Goal: Navigation & Orientation: Find specific page/section

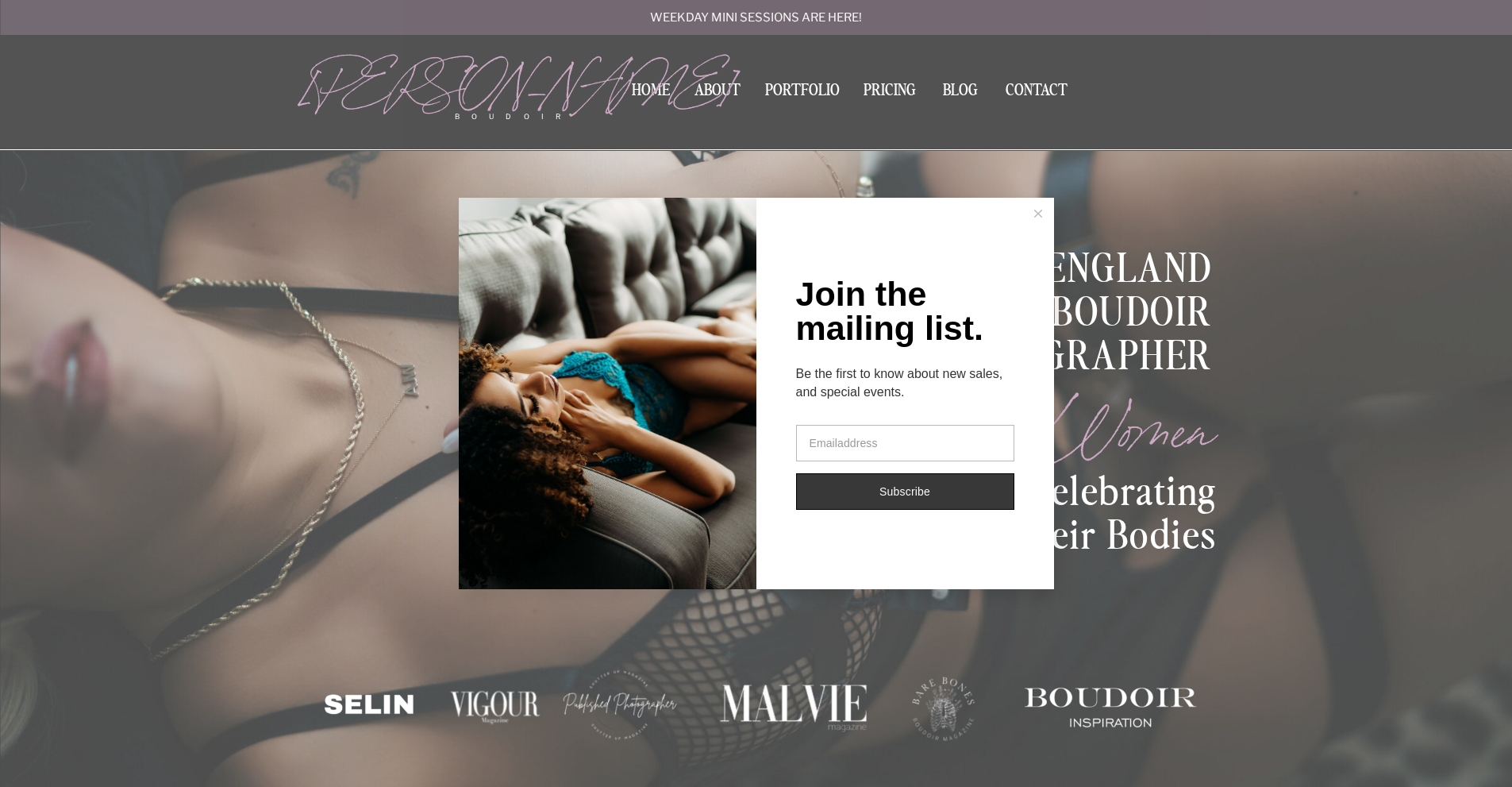
click at [1034, 207] on button at bounding box center [1038, 214] width 31 height 31
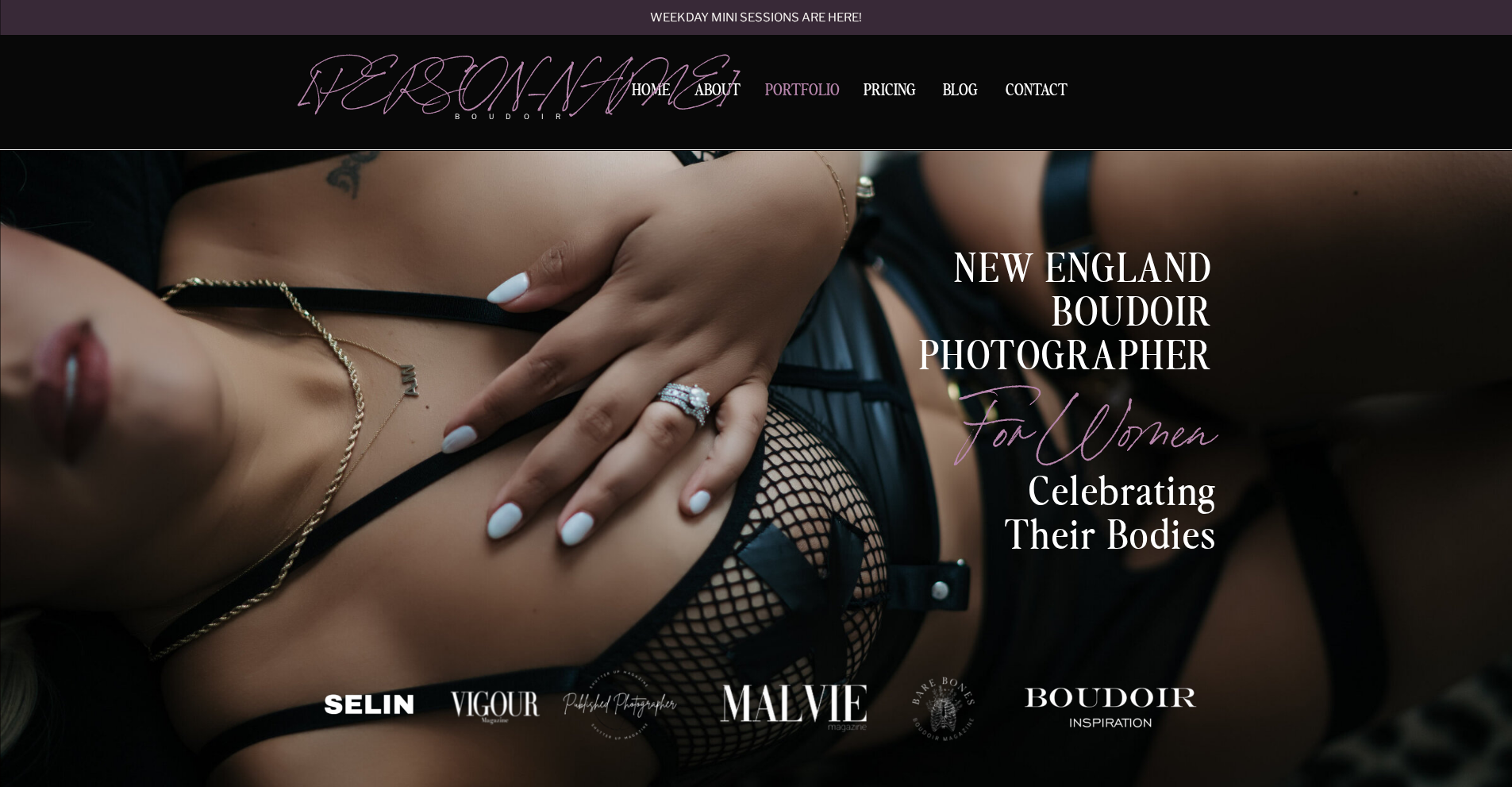
click at [825, 87] on nav "Portfolio" at bounding box center [803, 93] width 85 height 22
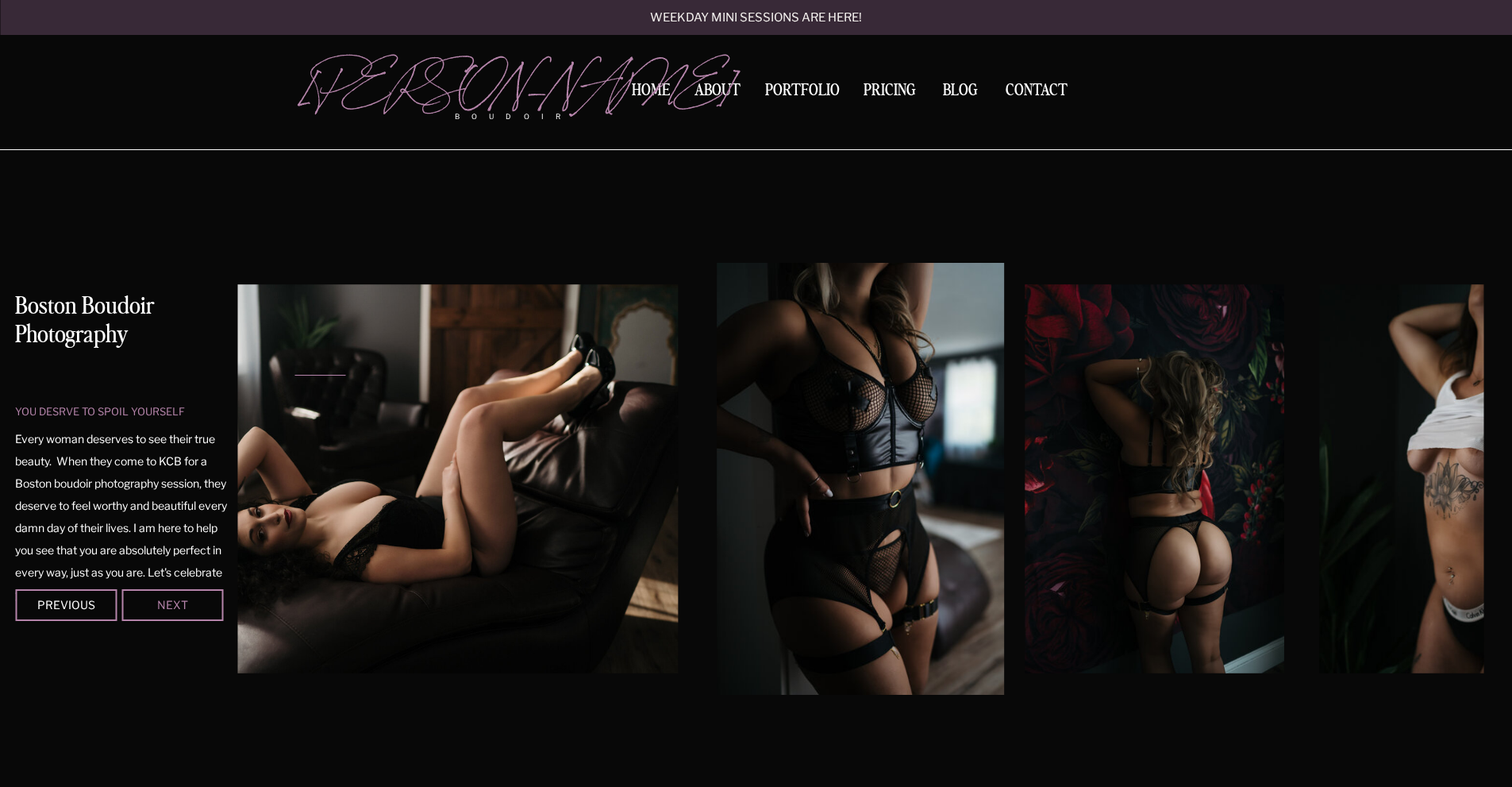
click at [179, 609] on div "Next" at bounding box center [172, 604] width 95 height 10
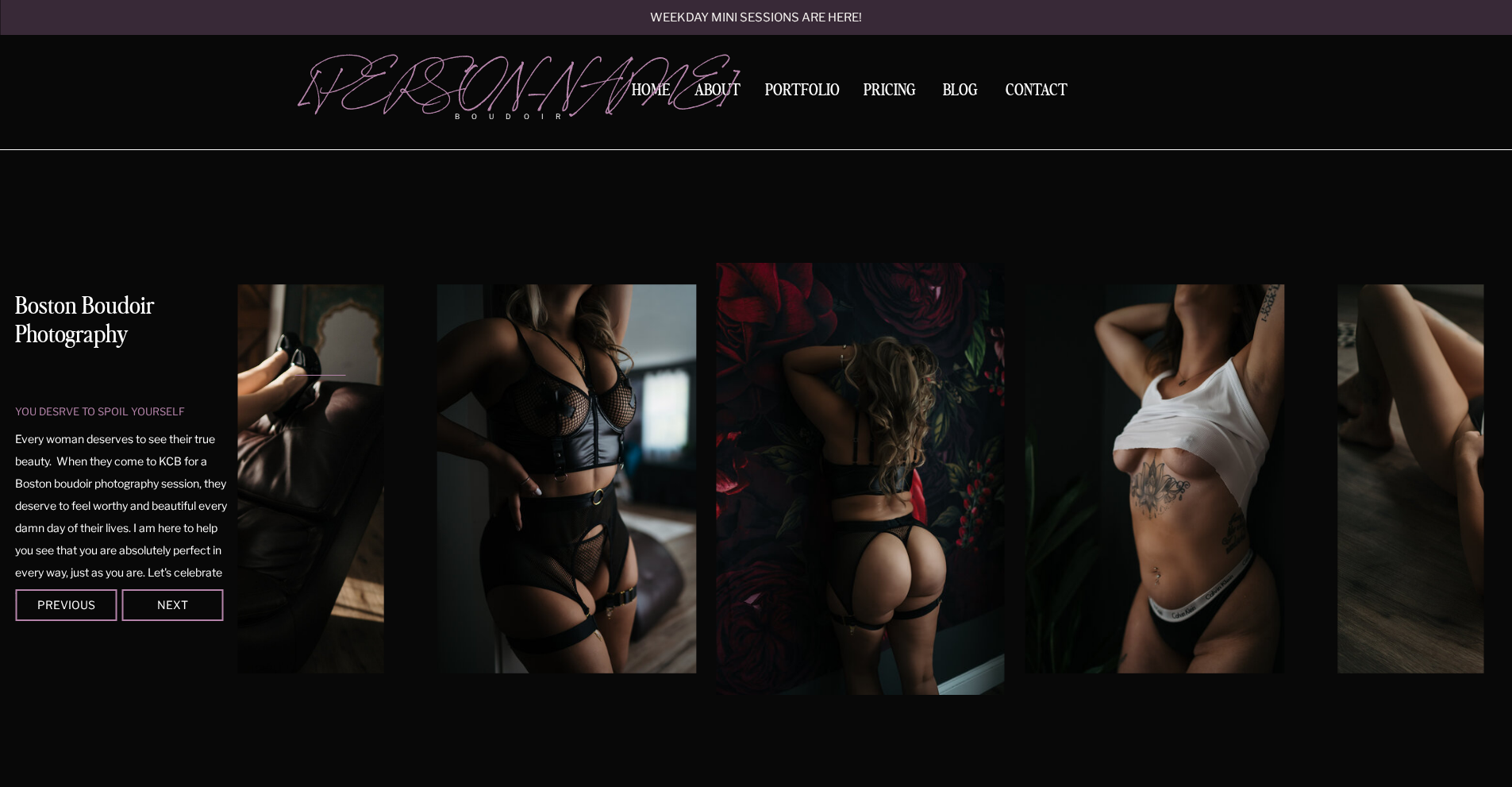
click at [179, 611] on div at bounding box center [172, 605] width 102 height 31
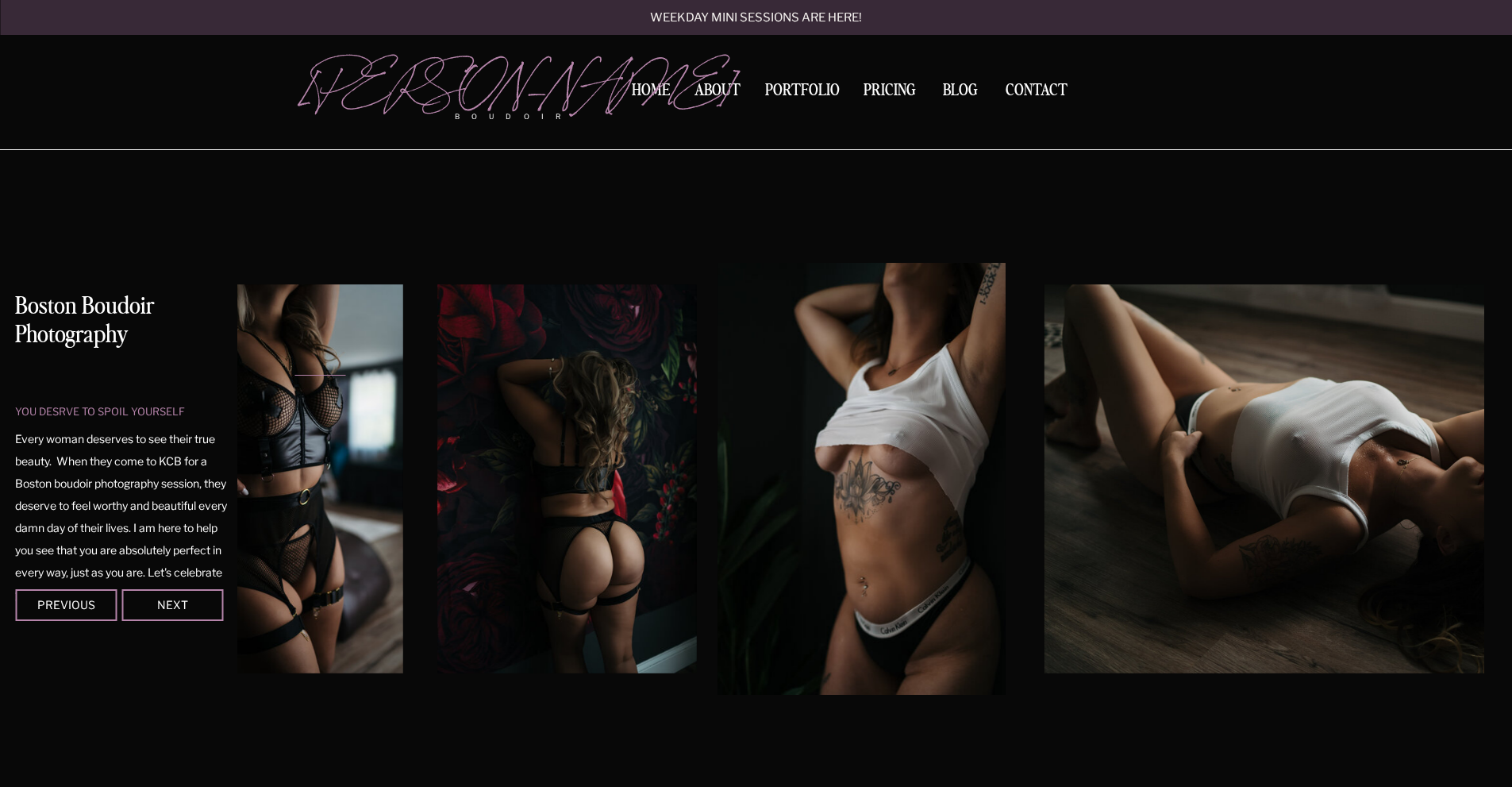
click at [179, 611] on div at bounding box center [172, 605] width 102 height 31
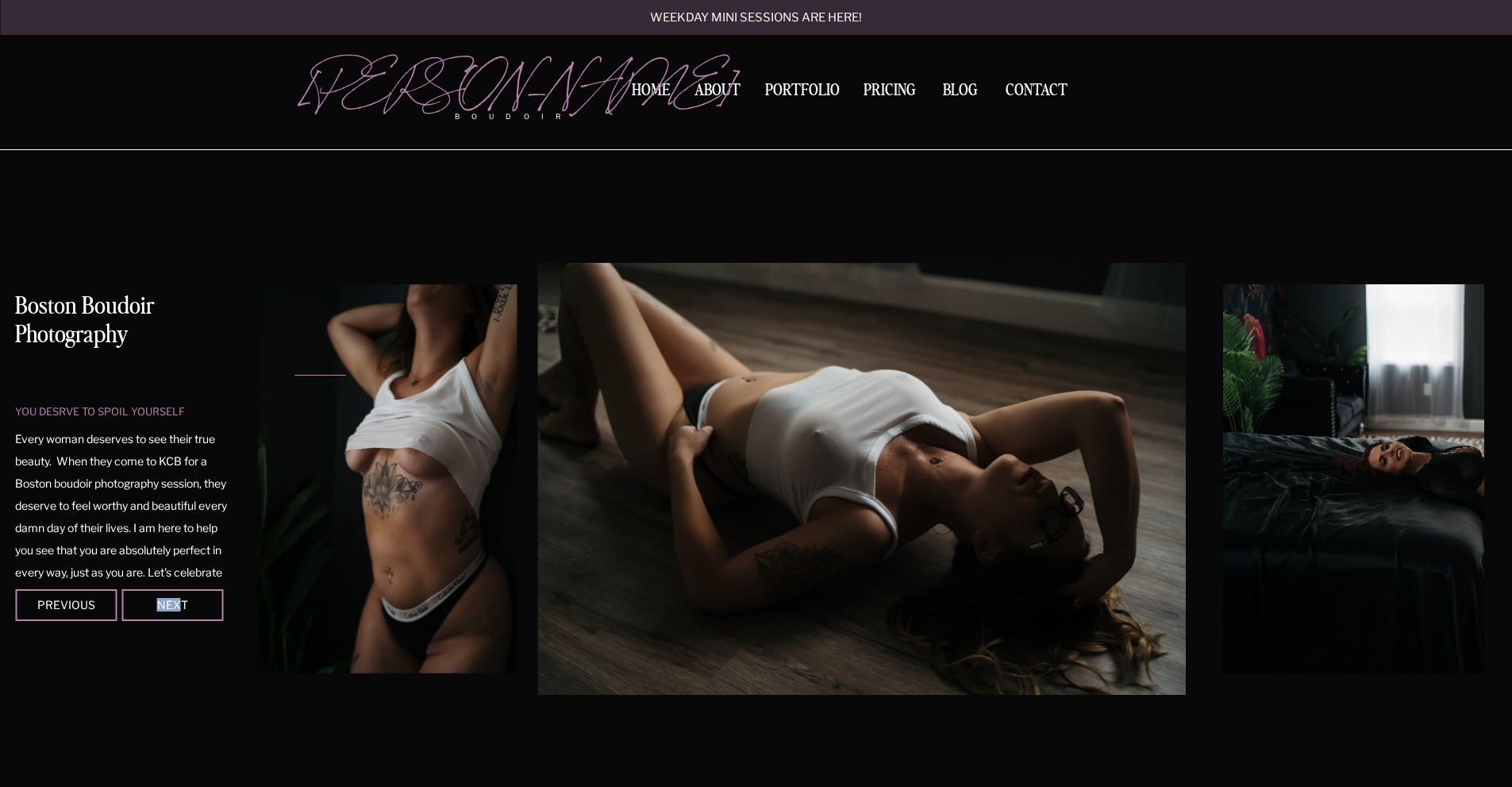
click at [280, 610] on div "you desrve to spoil yourself Boston Boudoir Photography Every woman deserves to…" at bounding box center [756, 472] width 953 height 643
click at [1368, 421] on img at bounding box center [1514, 478] width 582 height 389
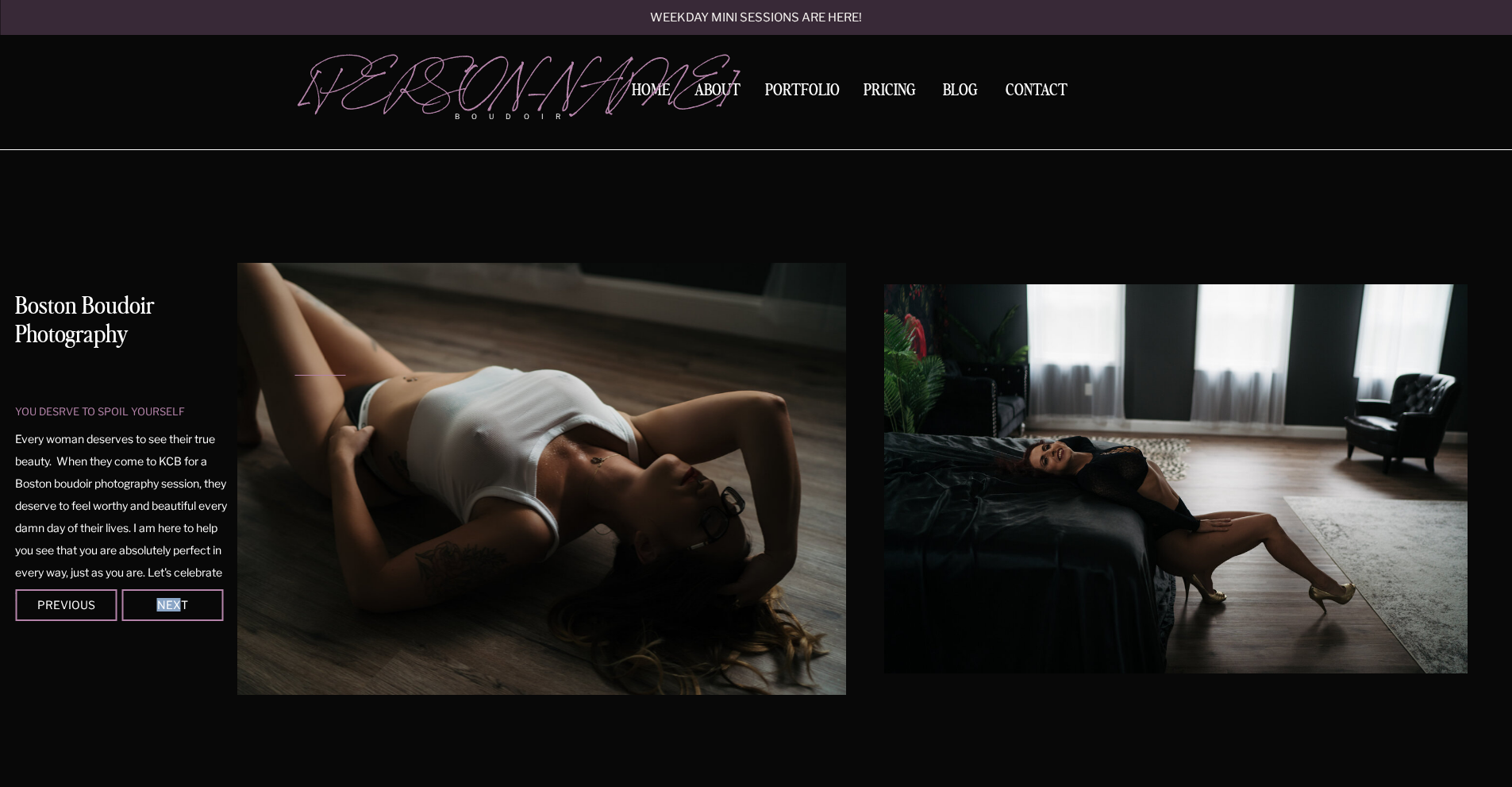
click at [889, 504] on img at bounding box center [1176, 478] width 582 height 389
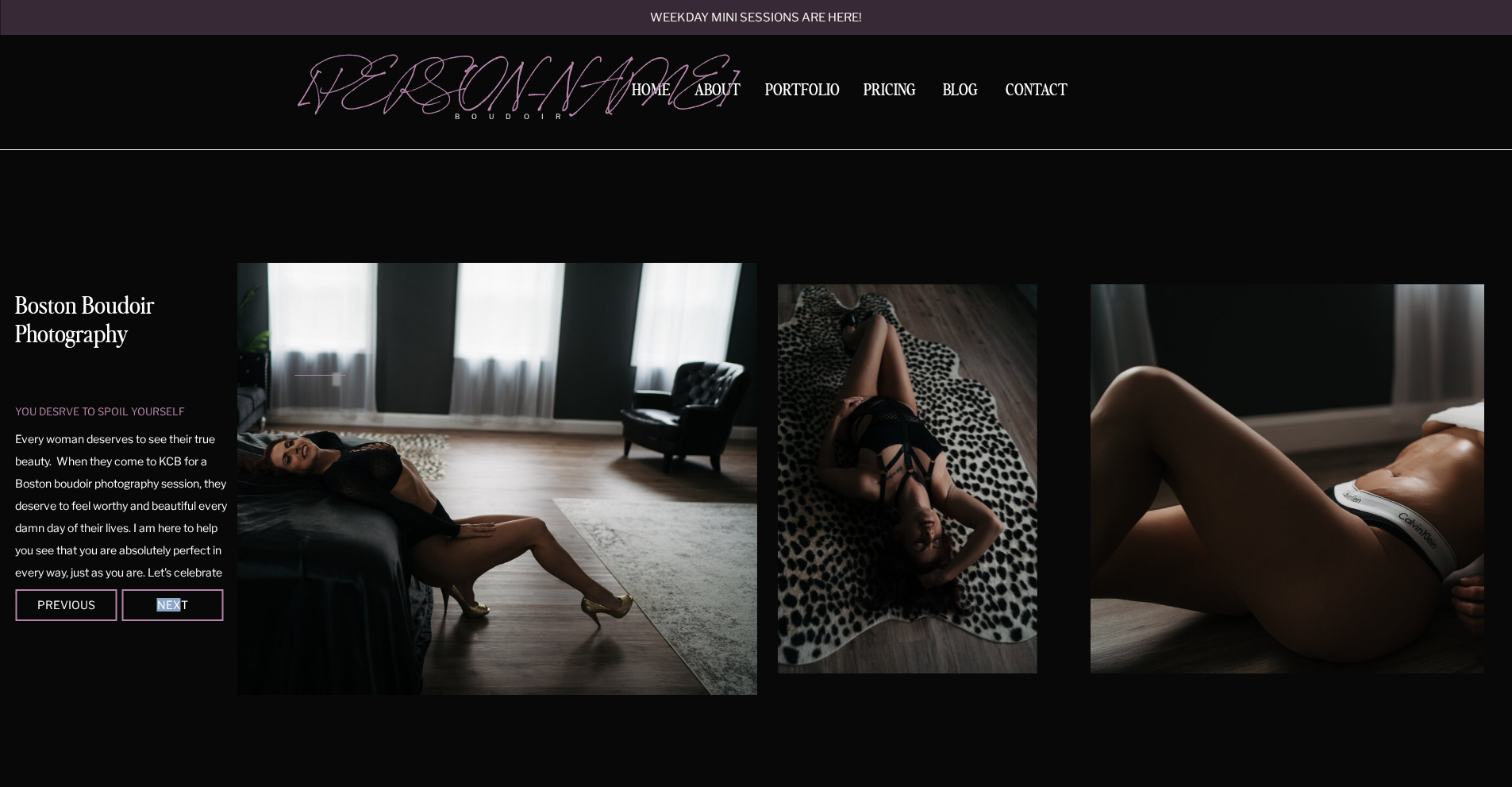
click at [845, 561] on img at bounding box center [907, 478] width 259 height 389
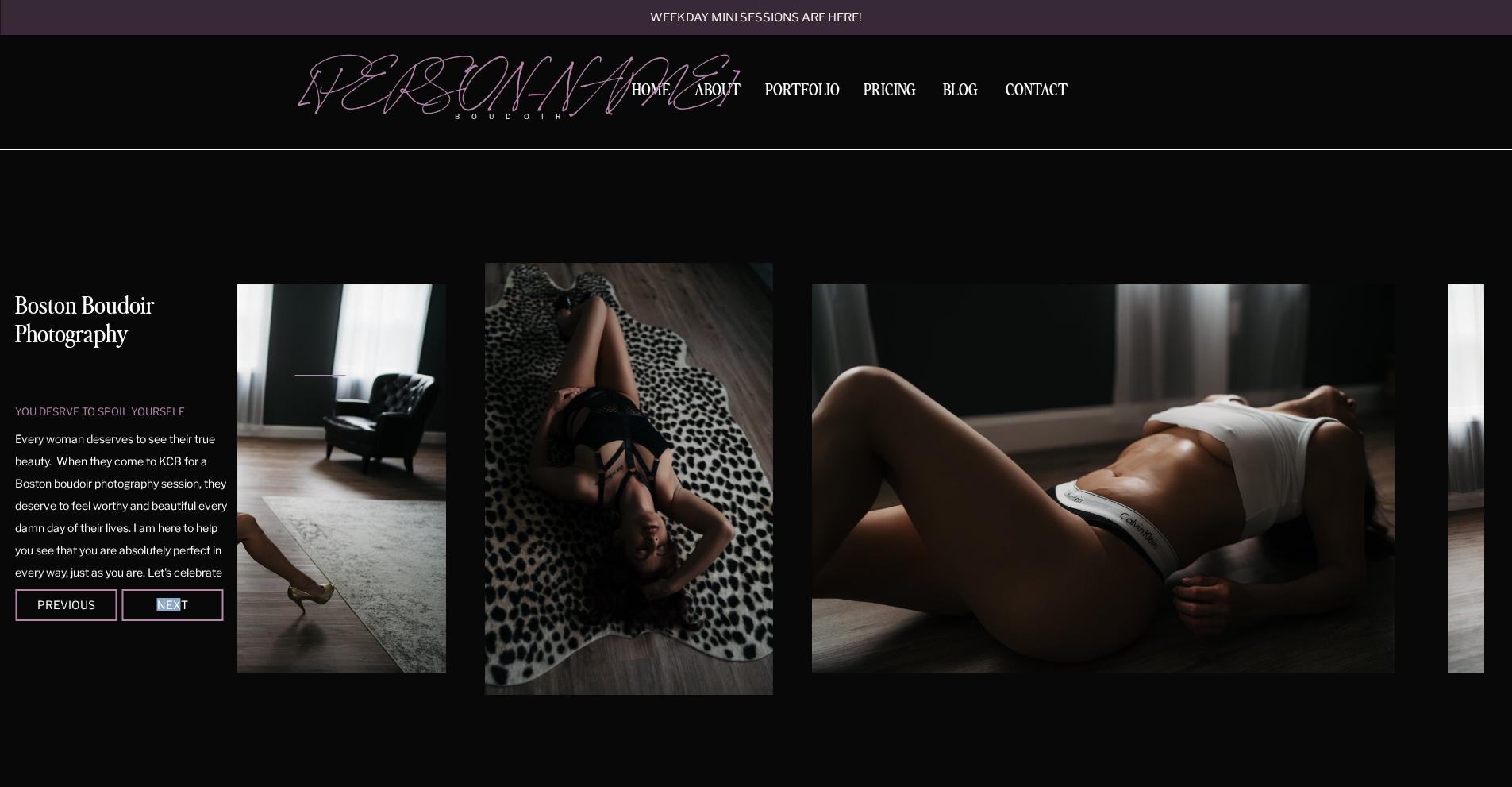
click at [886, 549] on img at bounding box center [1103, 478] width 582 height 389
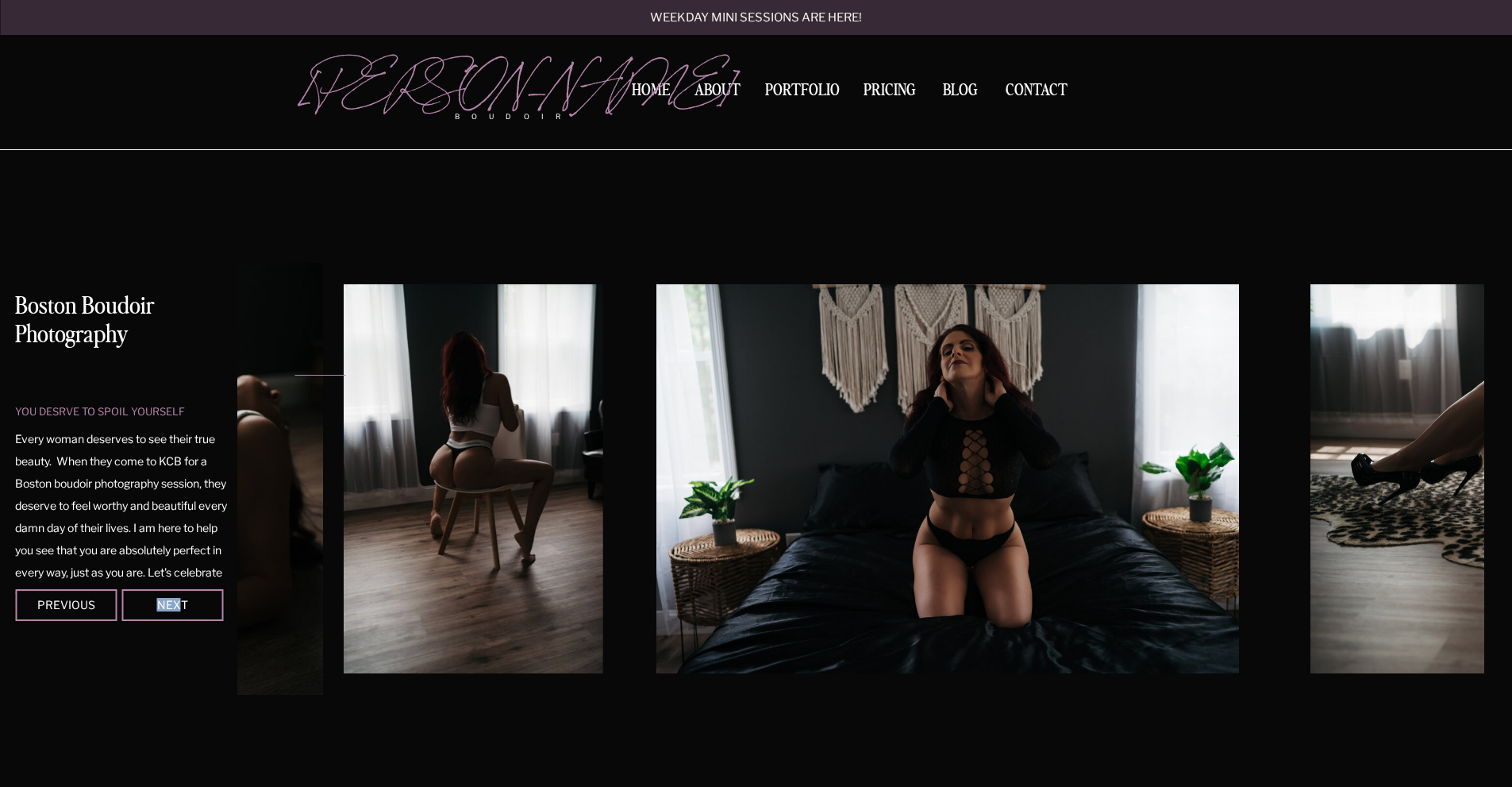
click at [476, 541] on img at bounding box center [472, 478] width 259 height 389
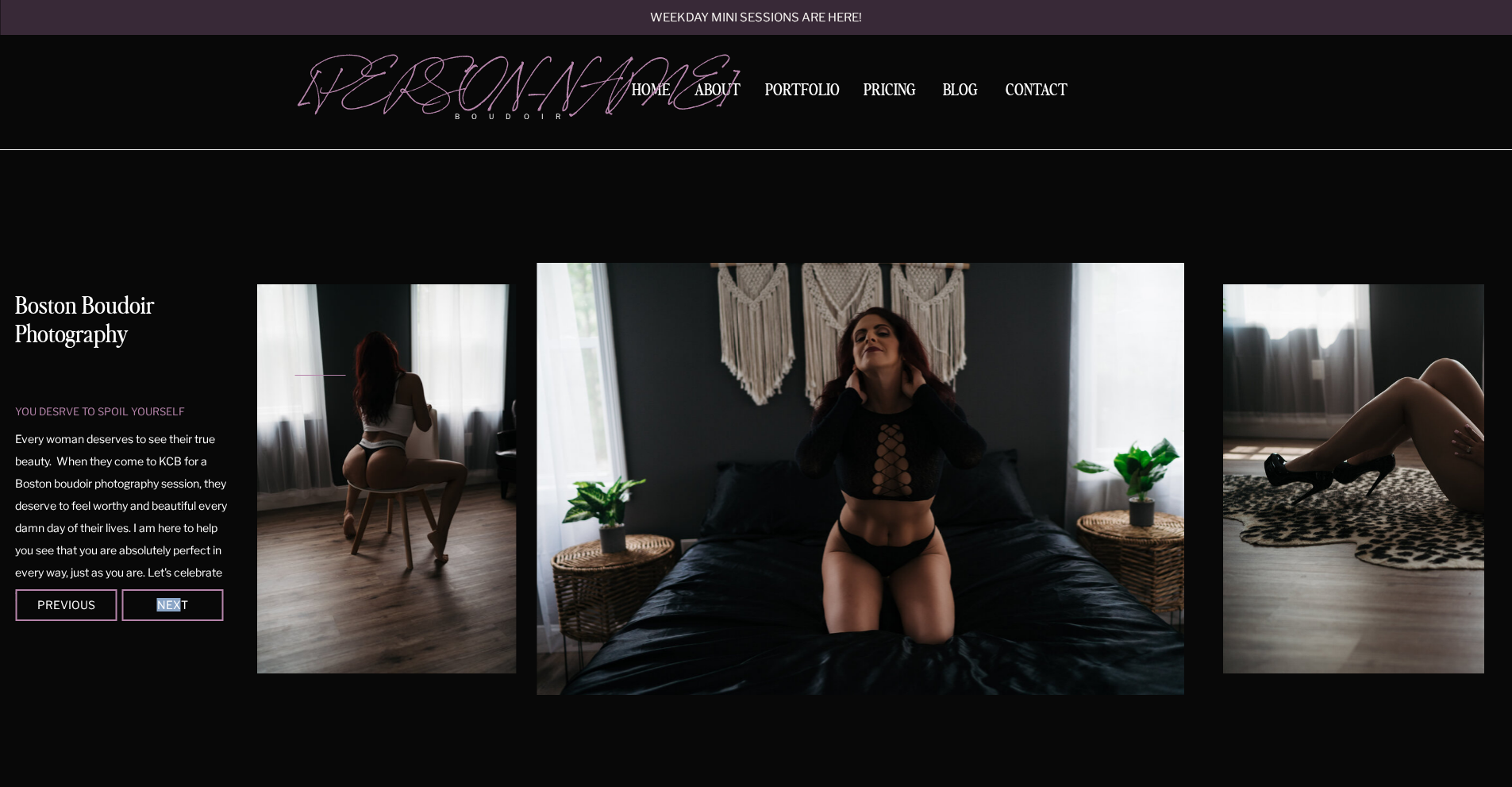
click at [1223, 512] on img at bounding box center [1514, 478] width 582 height 389
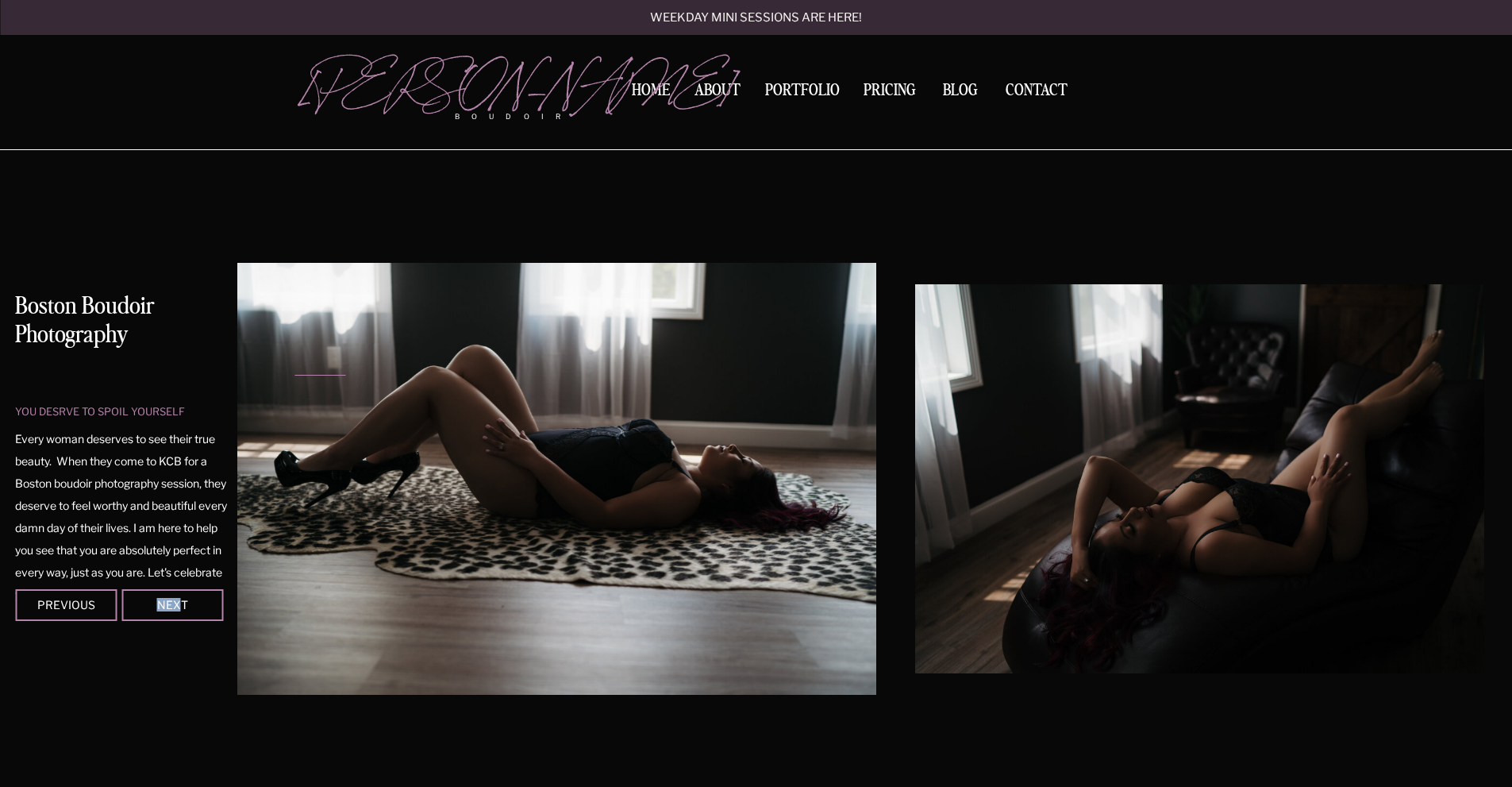
click at [915, 523] on img at bounding box center [1206, 478] width 582 height 389
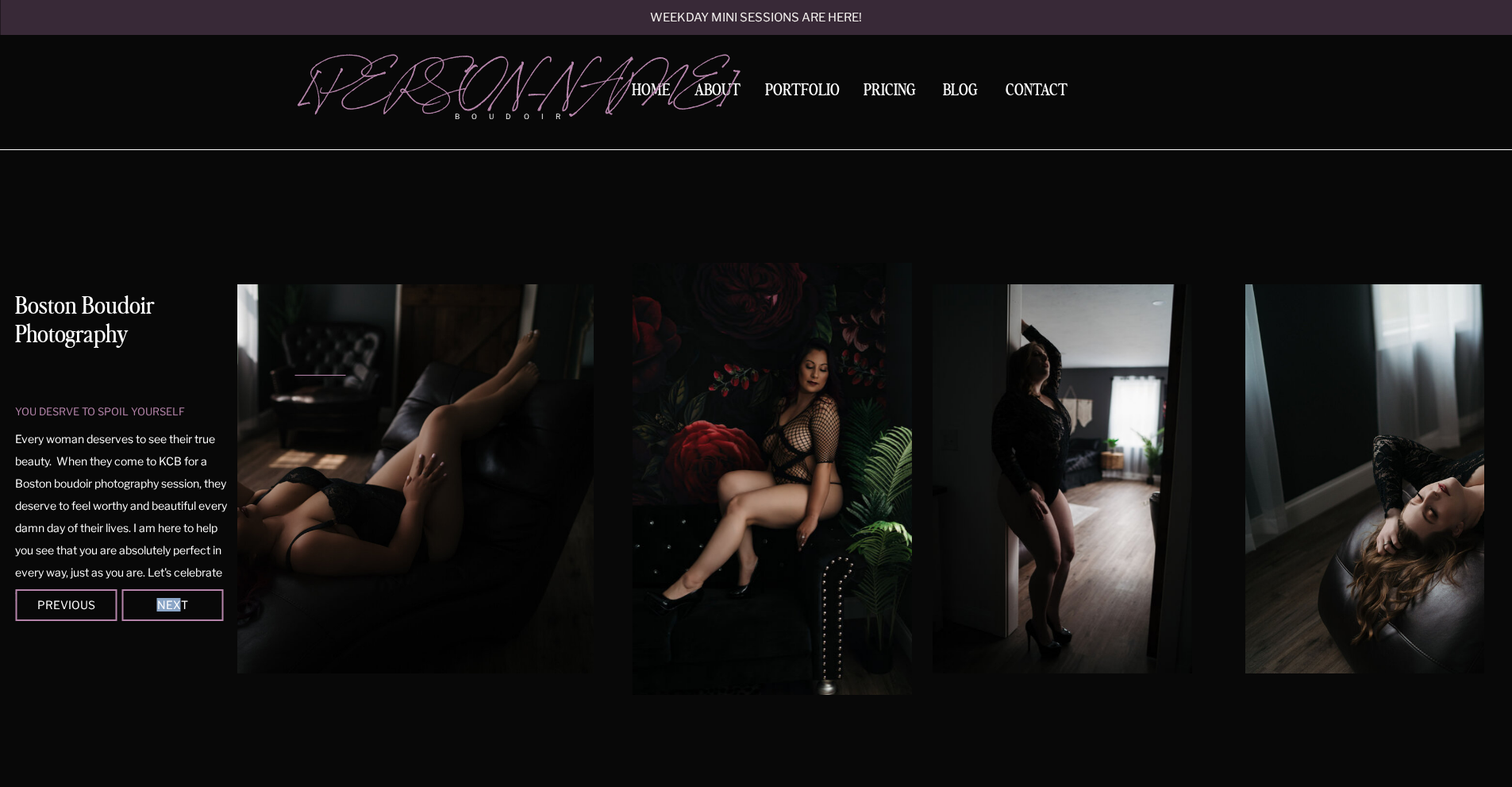
click at [932, 535] on img at bounding box center [1061, 478] width 259 height 389
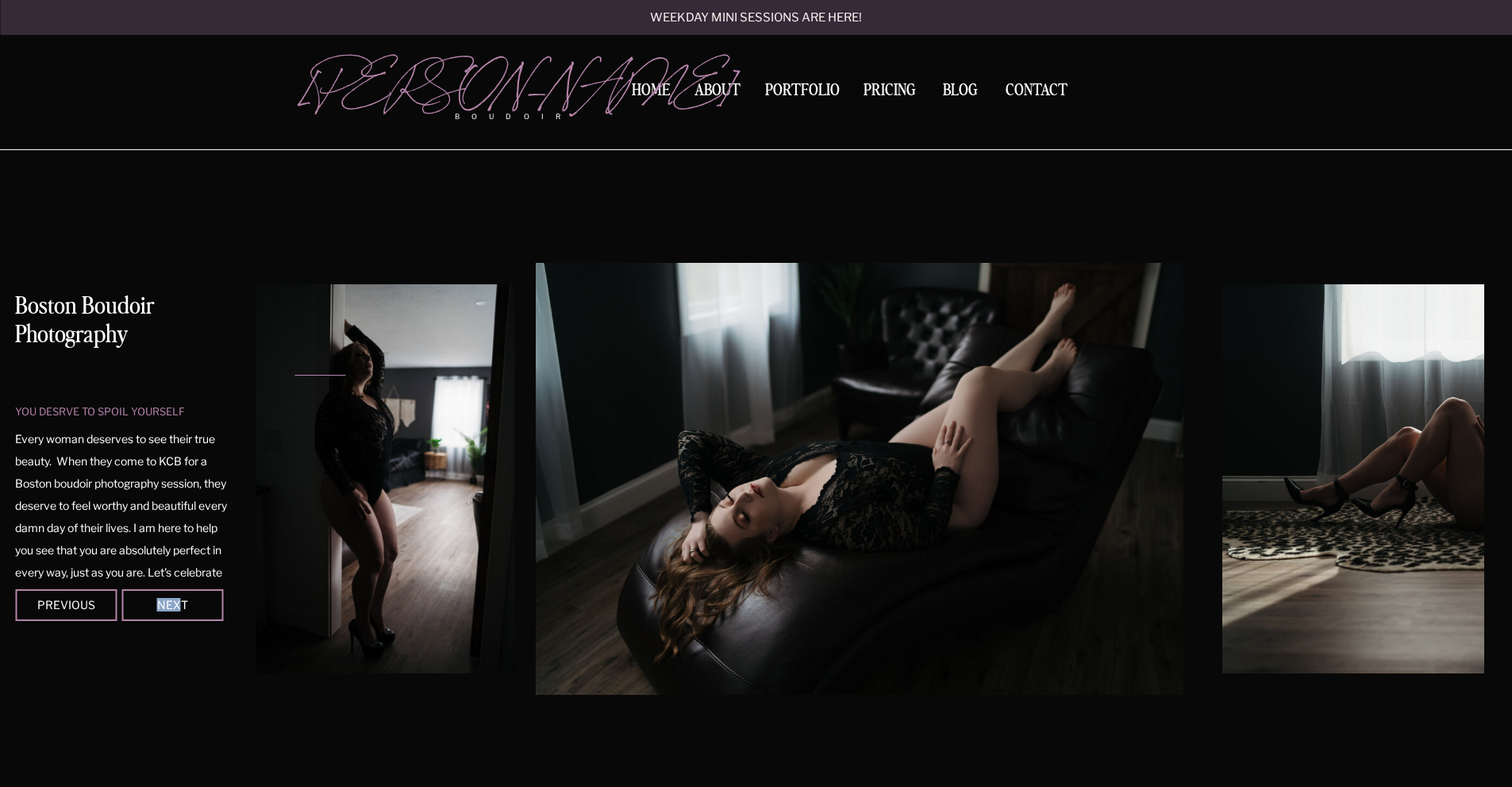
click at [579, 546] on img at bounding box center [859, 478] width 648 height 431
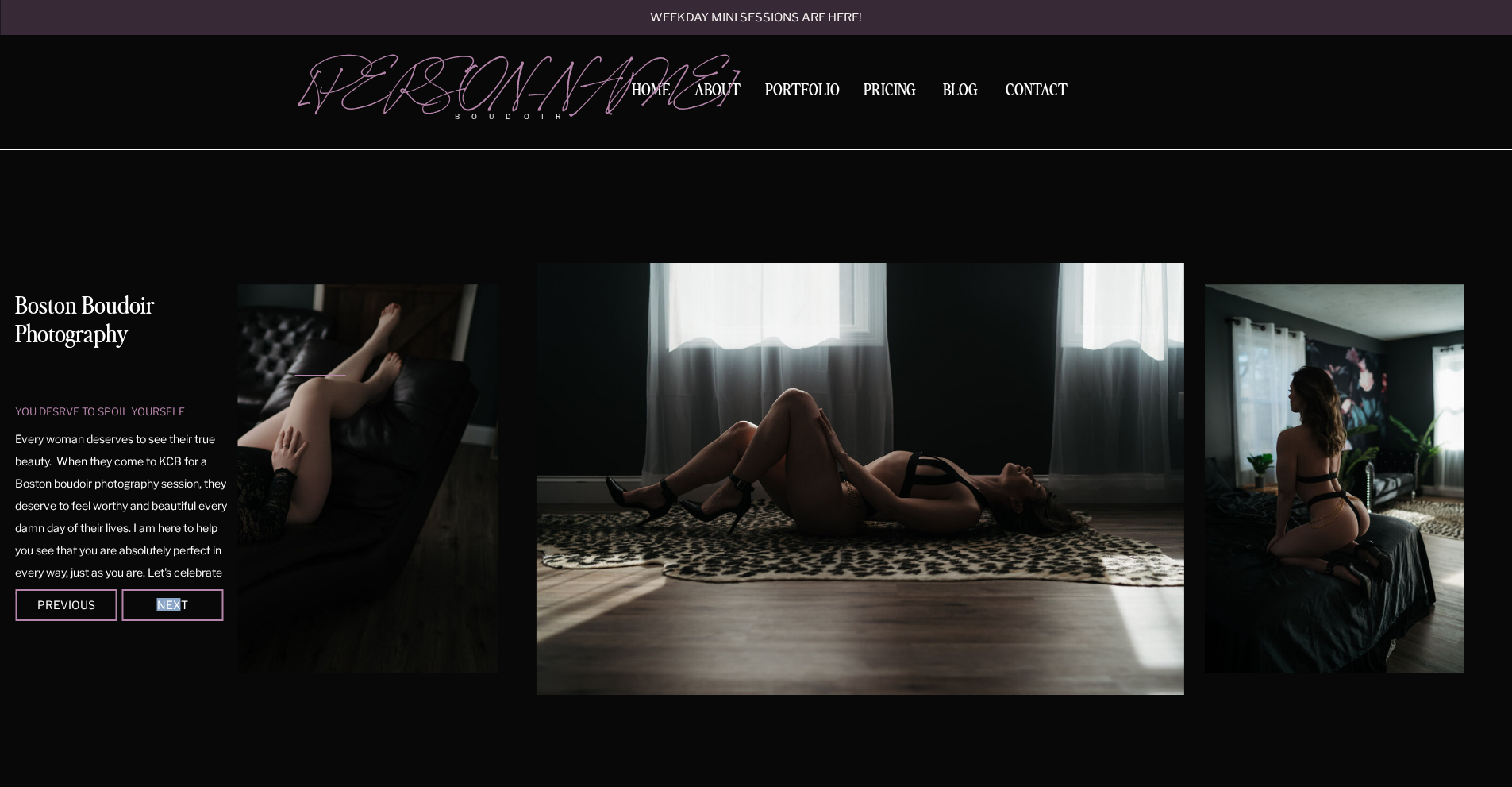
click at [681, 458] on img at bounding box center [860, 478] width 648 height 431
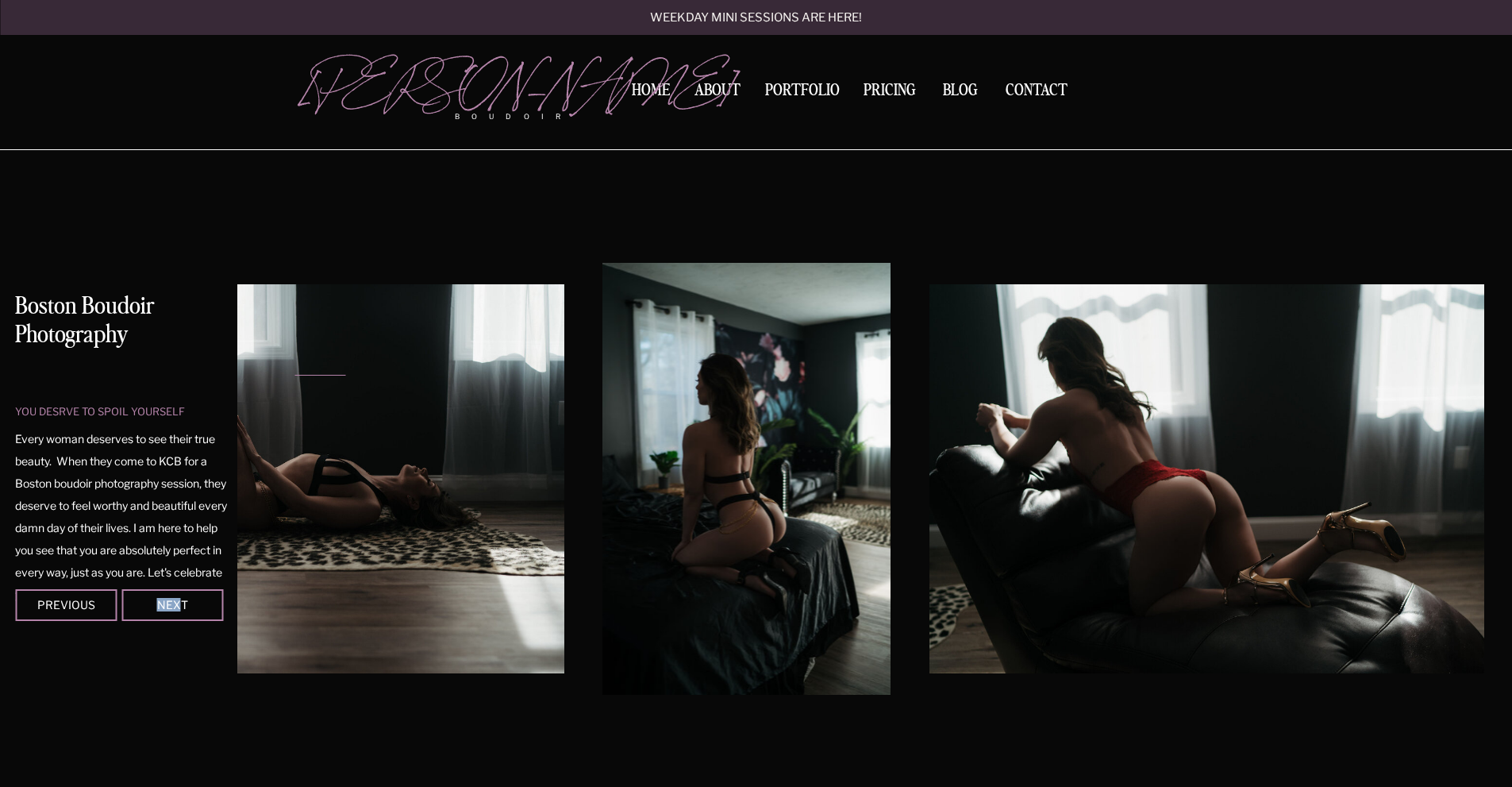
click at [603, 502] on img at bounding box center [747, 478] width 288 height 431
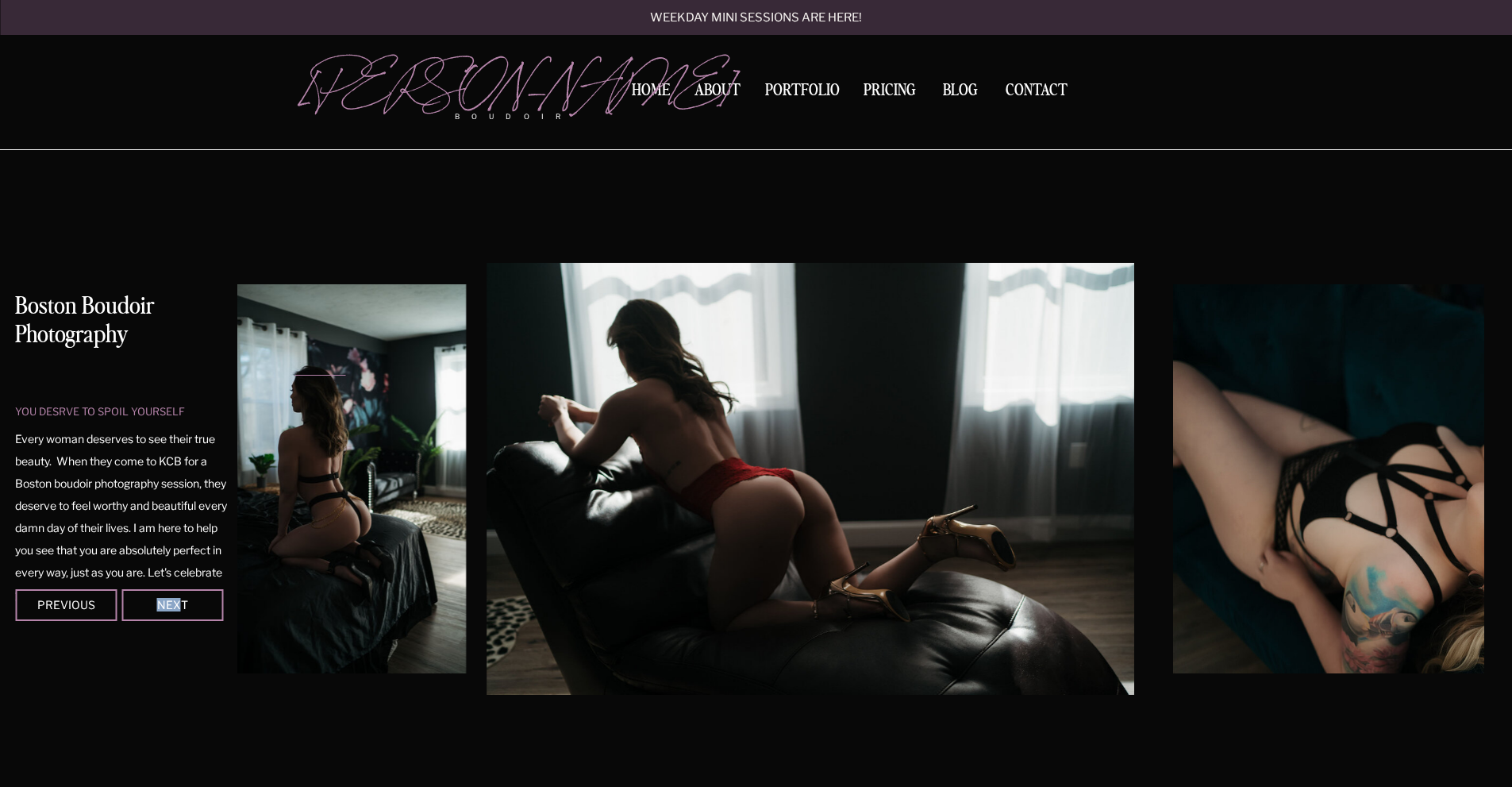
click at [625, 499] on img at bounding box center [810, 478] width 648 height 431
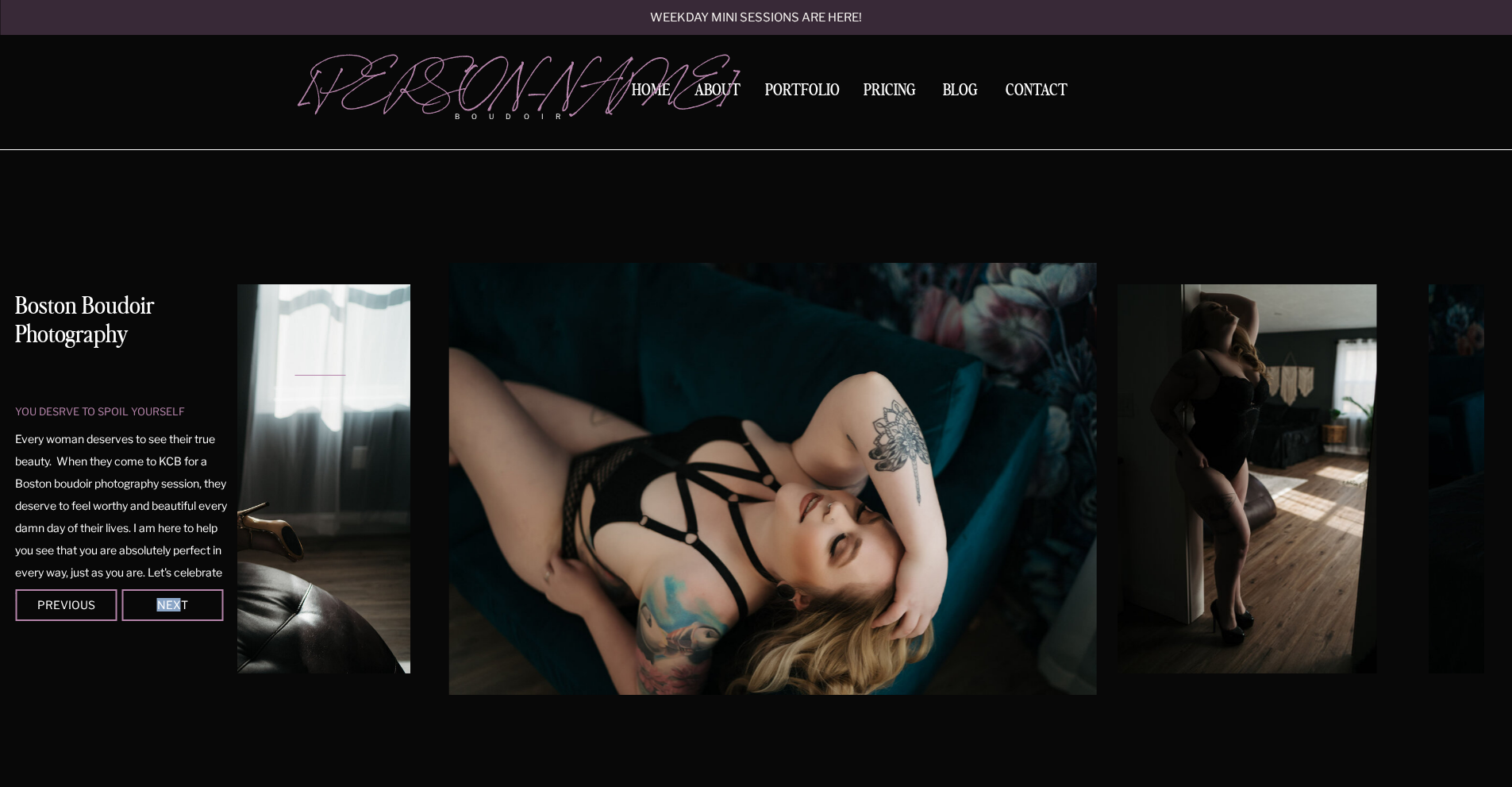
click at [603, 480] on img at bounding box center [772, 478] width 648 height 431
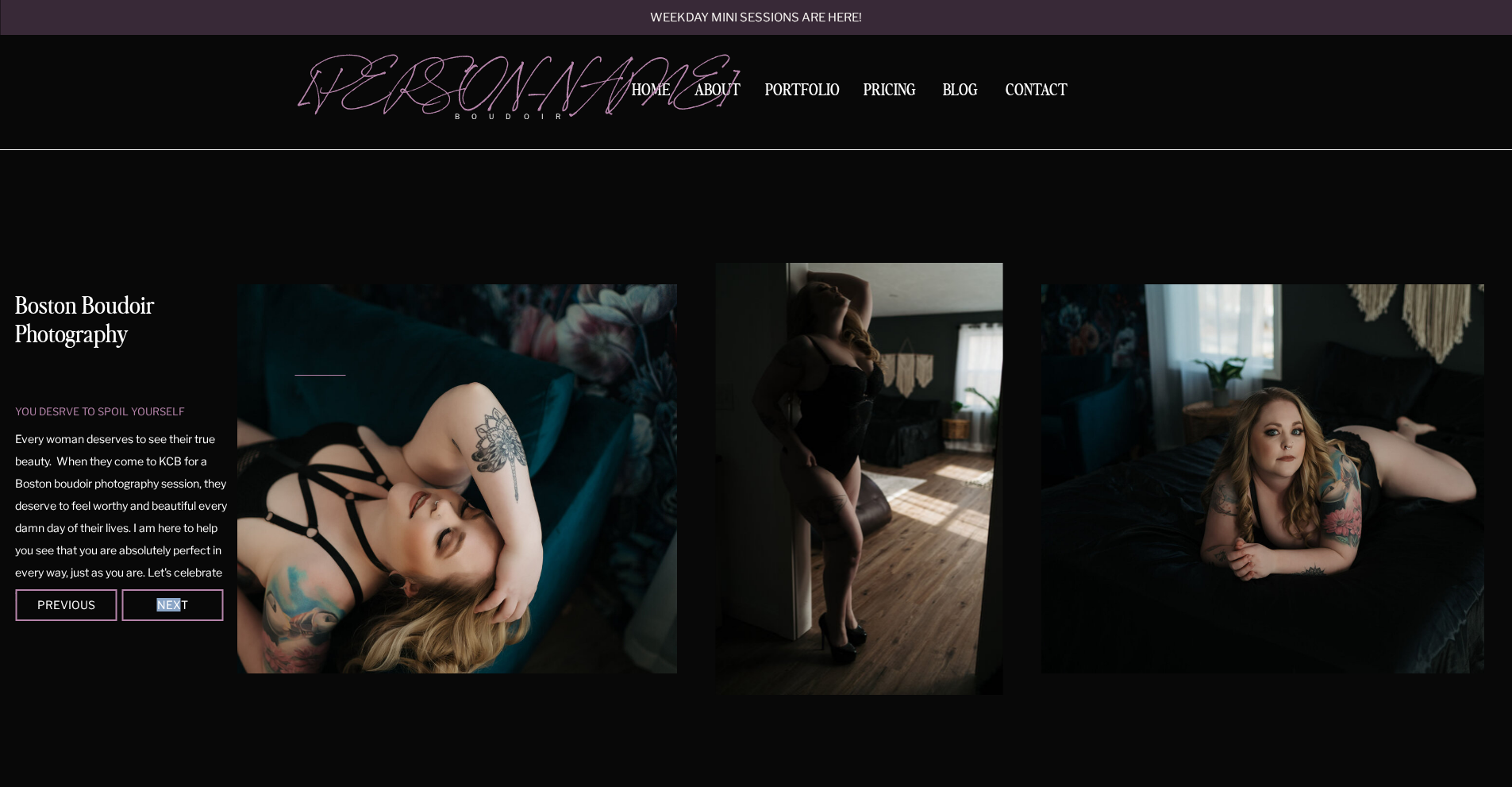
click at [384, 508] on div at bounding box center [860, 478] width 1246 height 431
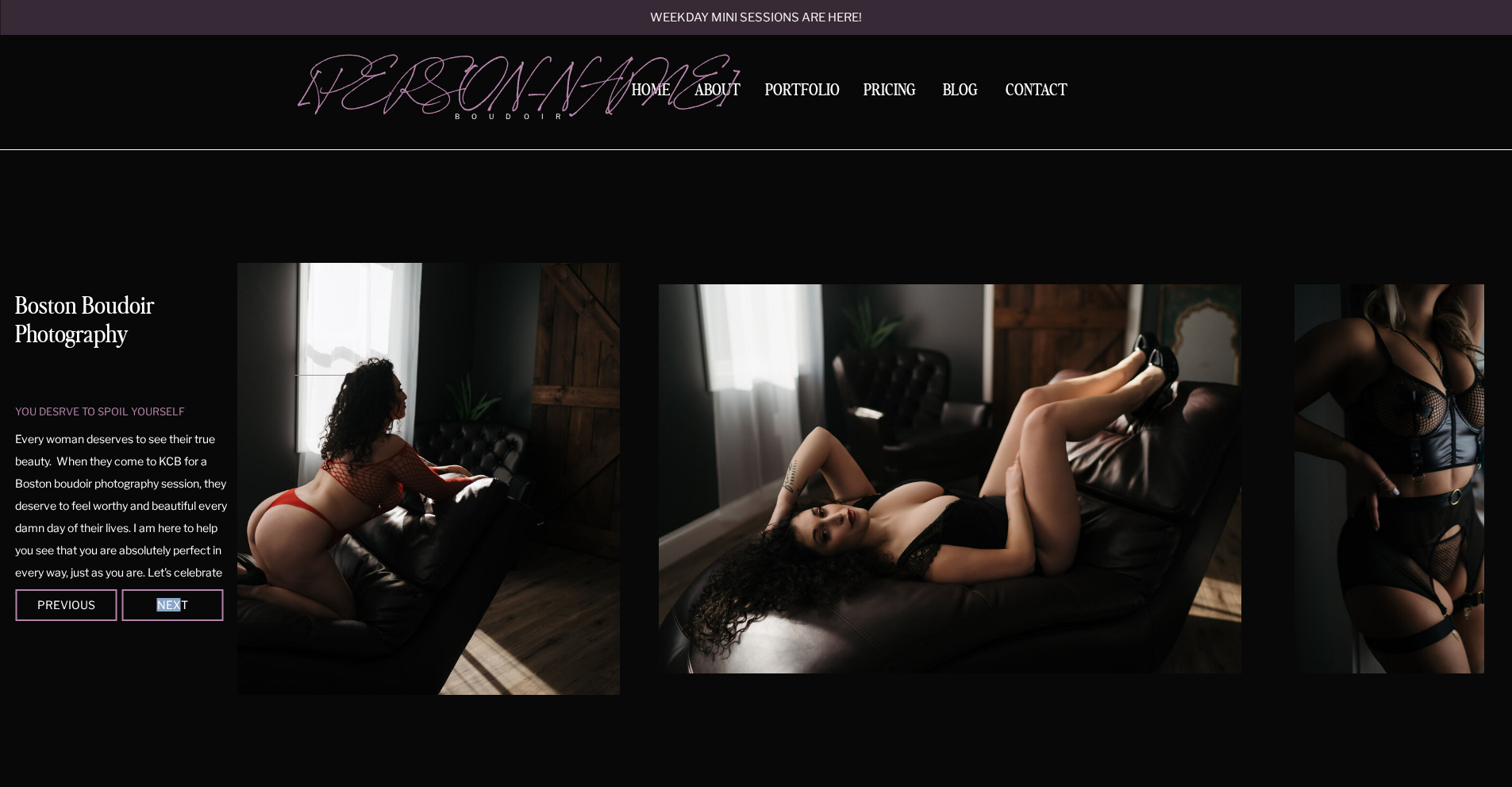
click at [659, 491] on img at bounding box center [950, 478] width 582 height 389
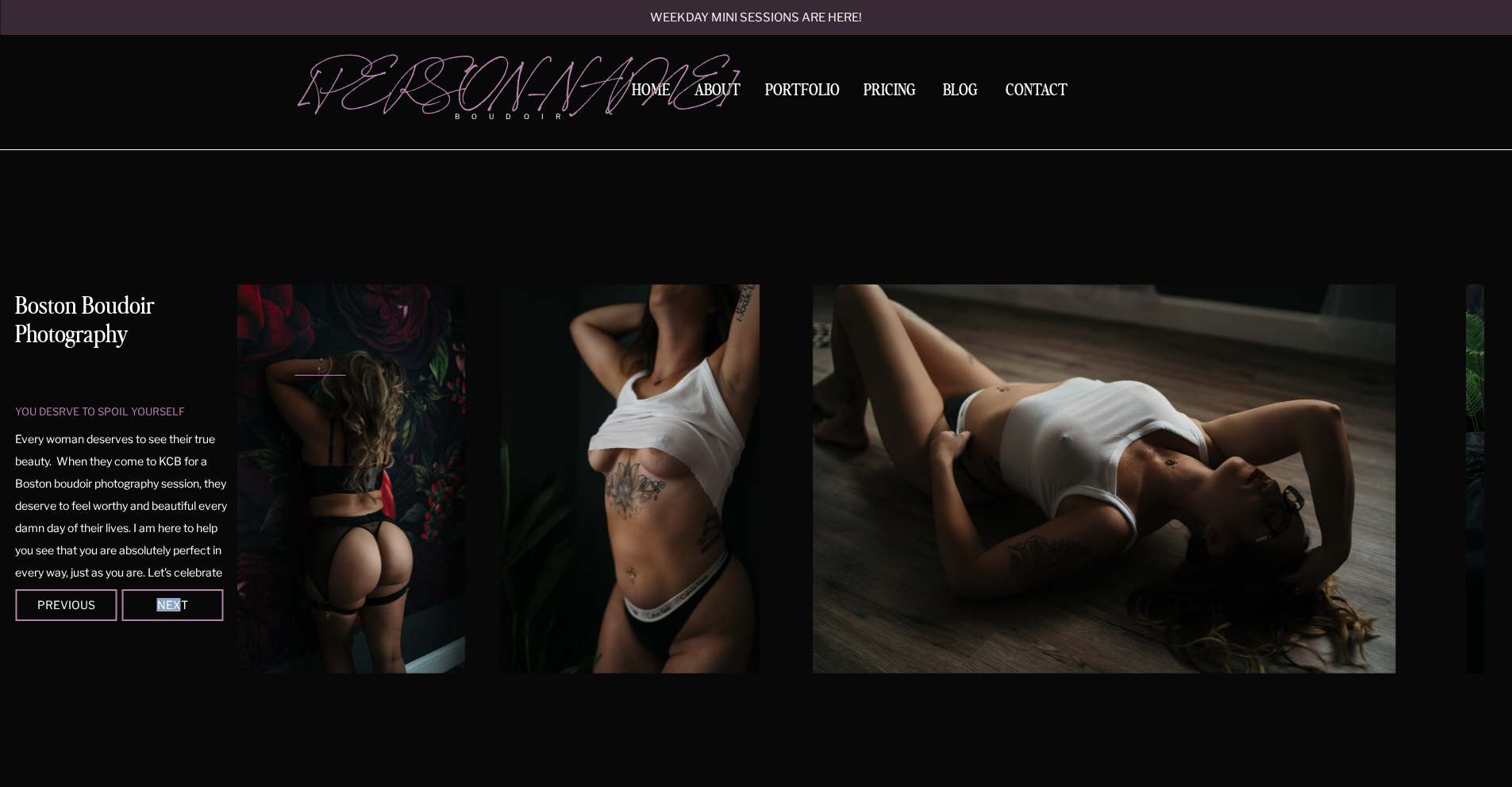
click at [280, 512] on div "you desrve to spoil yourself Boston Boudoir Photography Every woman deserves to…" at bounding box center [756, 472] width 953 height 643
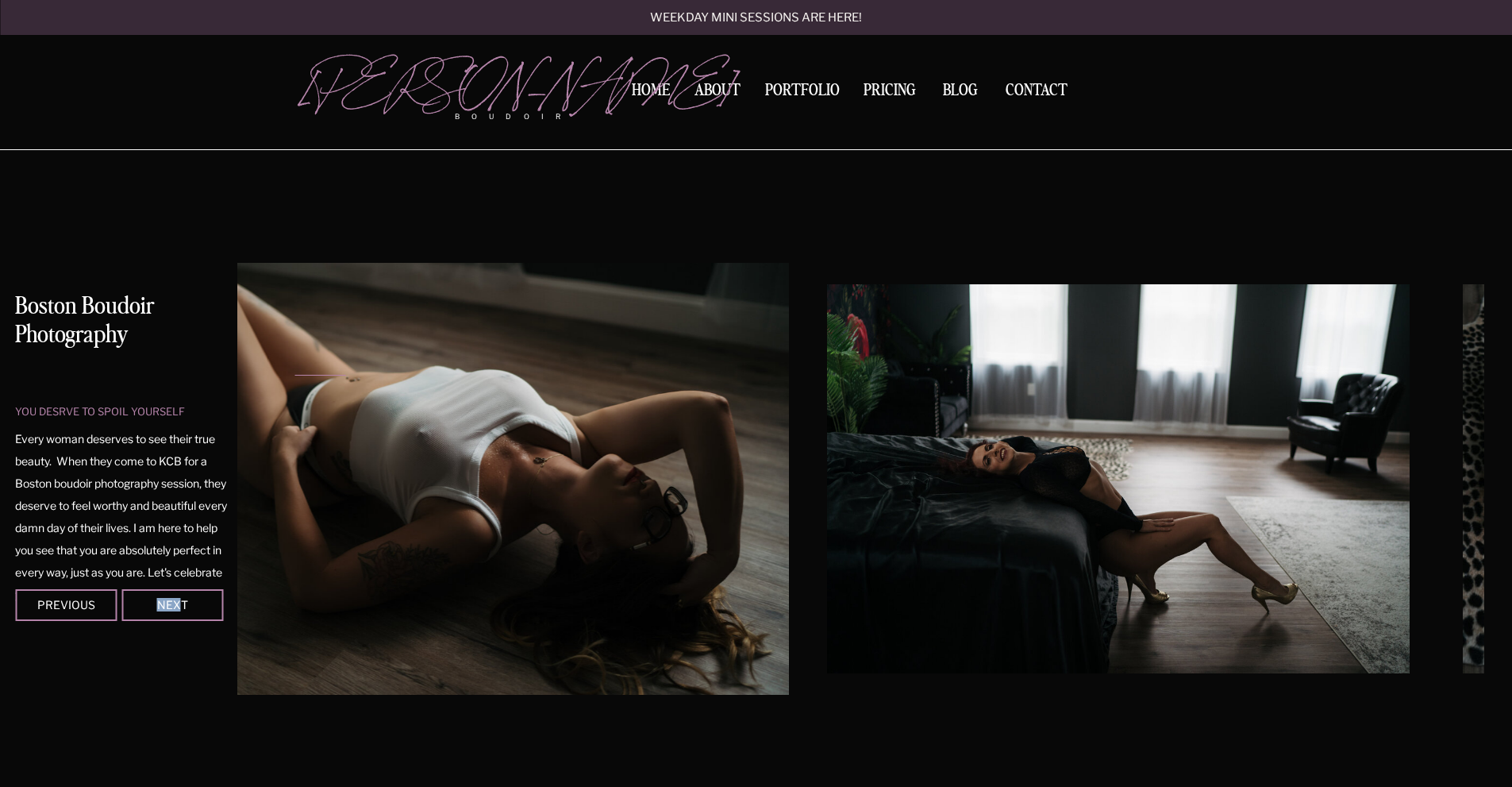
click at [828, 485] on img at bounding box center [1119, 478] width 582 height 389
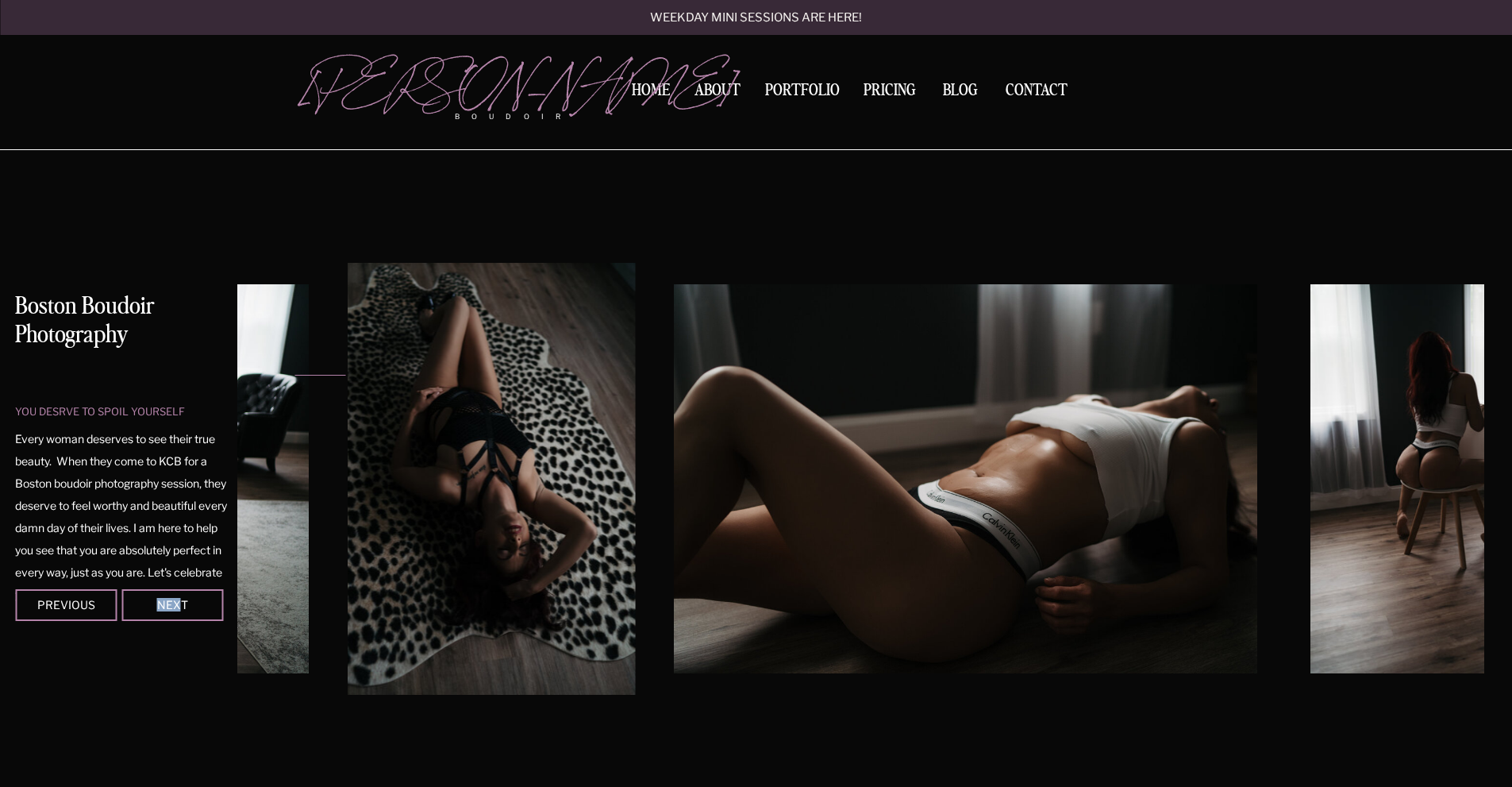
click at [674, 479] on img at bounding box center [965, 478] width 582 height 389
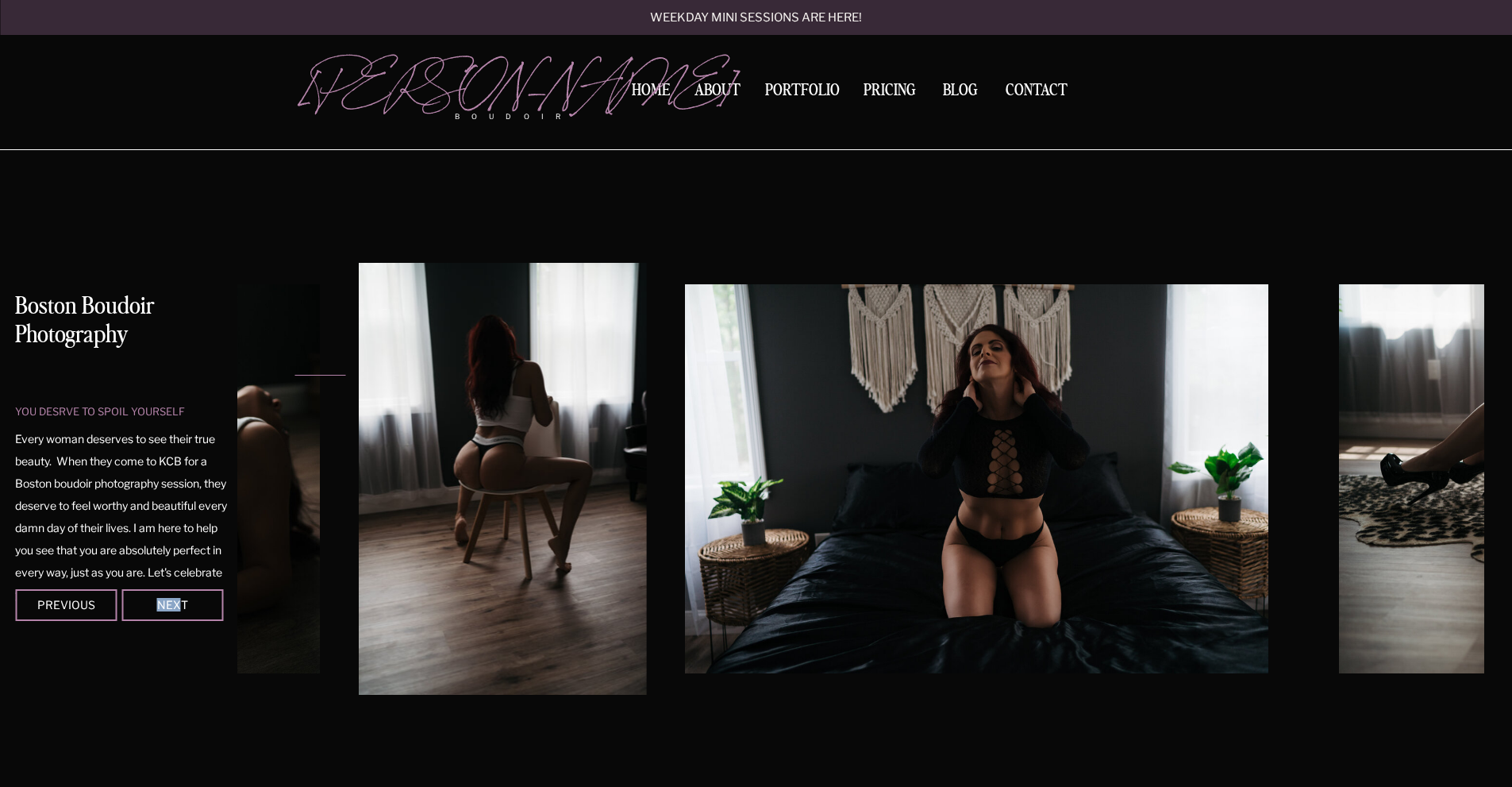
click at [685, 485] on img at bounding box center [976, 478] width 582 height 389
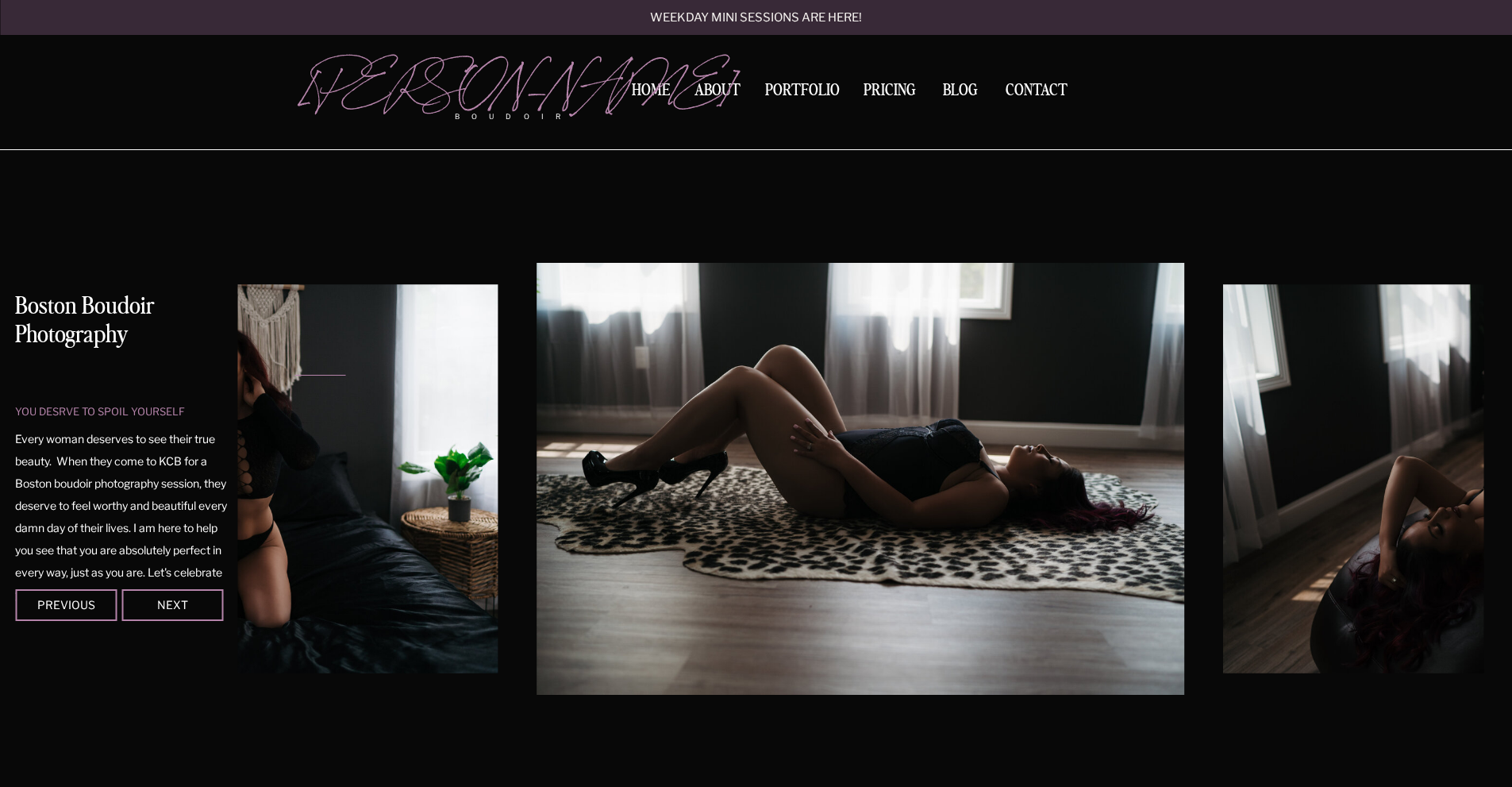
click at [975, 81] on div at bounding box center [756, 75] width 1512 height 150
click at [963, 92] on nav "BLOG" at bounding box center [960, 90] width 49 height 14
